Goal: Obtain resource: Download file/media

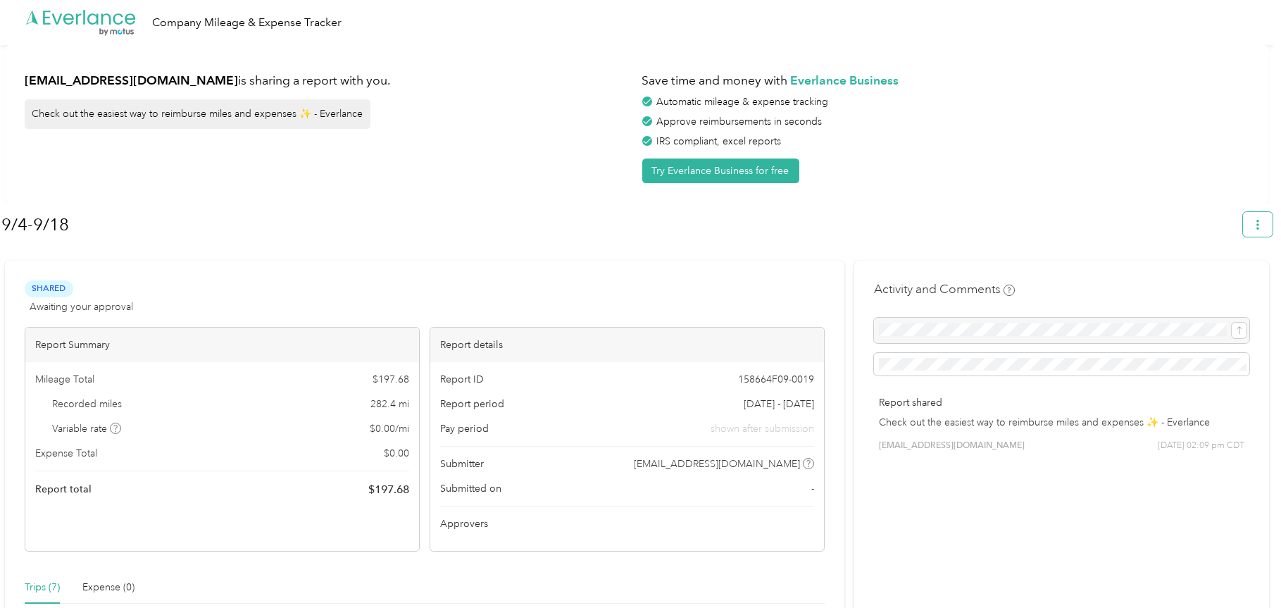
click at [1262, 220] on span "button" at bounding box center [1258, 224] width 10 height 12
click at [1238, 285] on span "Download" at bounding box center [1225, 292] width 46 height 15
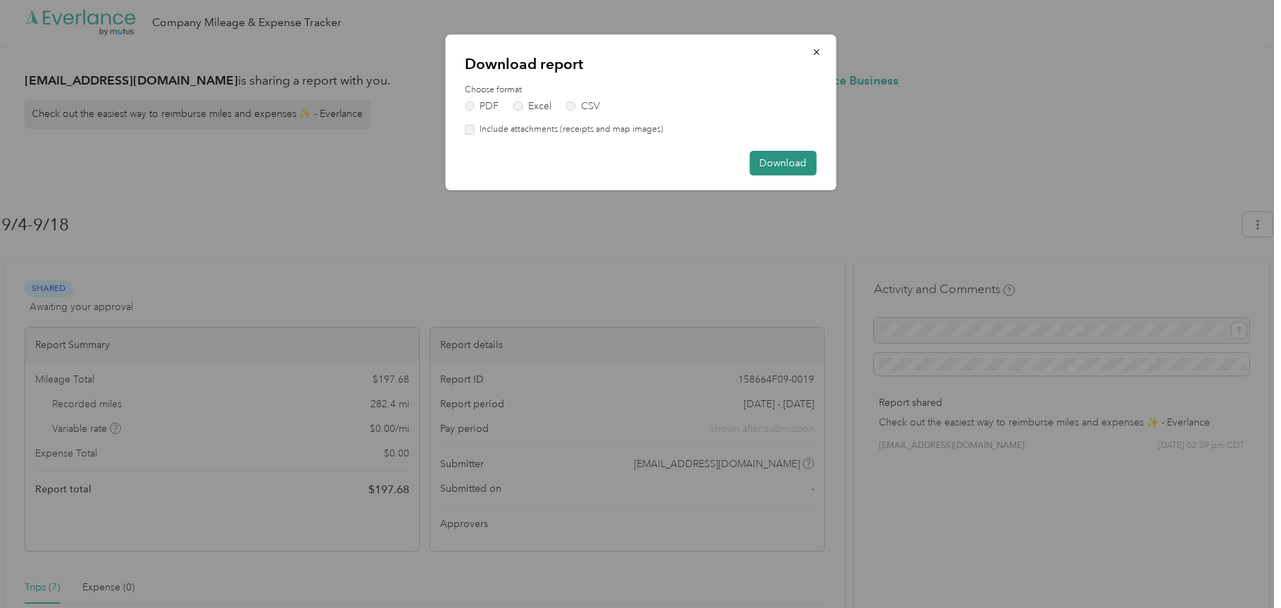
click at [799, 163] on button "Download" at bounding box center [782, 163] width 67 height 25
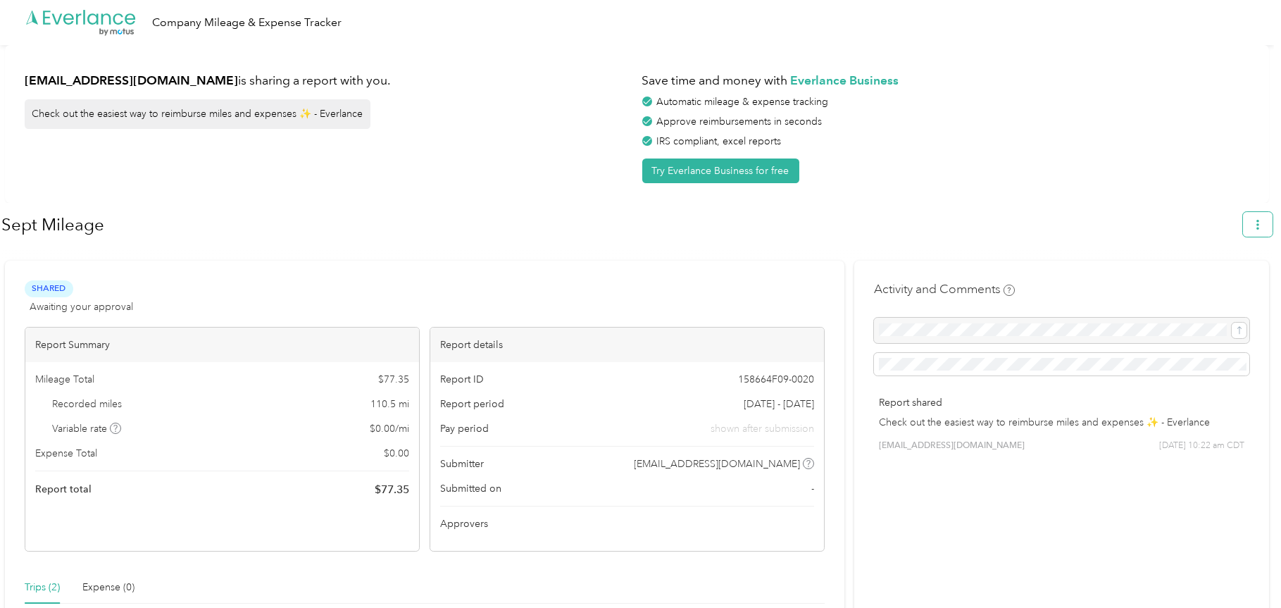
click at [1259, 225] on icon "button" at bounding box center [1258, 225] width 3 height 10
click at [1241, 285] on span "Download" at bounding box center [1225, 292] width 46 height 15
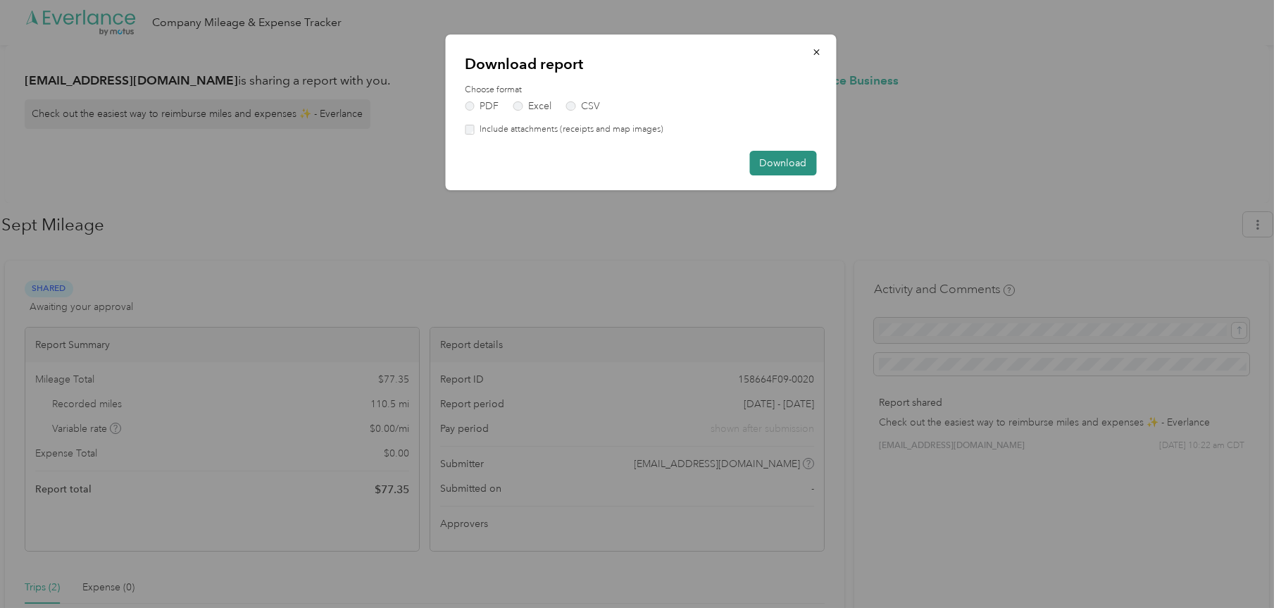
click at [763, 161] on button "Download" at bounding box center [782, 163] width 67 height 25
